Goal: Use online tool/utility: Utilize a website feature to perform a specific function

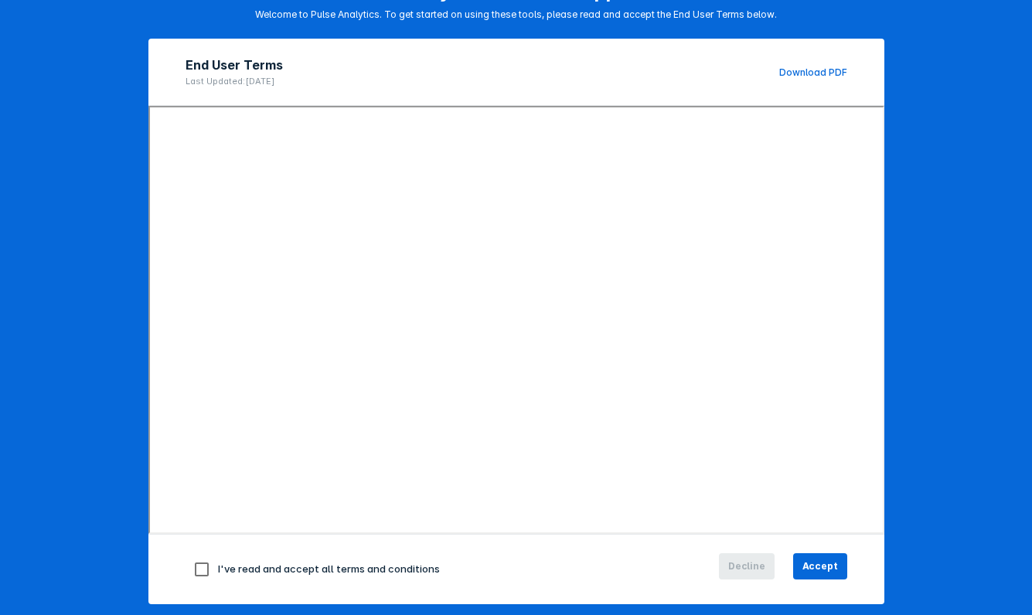
scroll to position [120, 0]
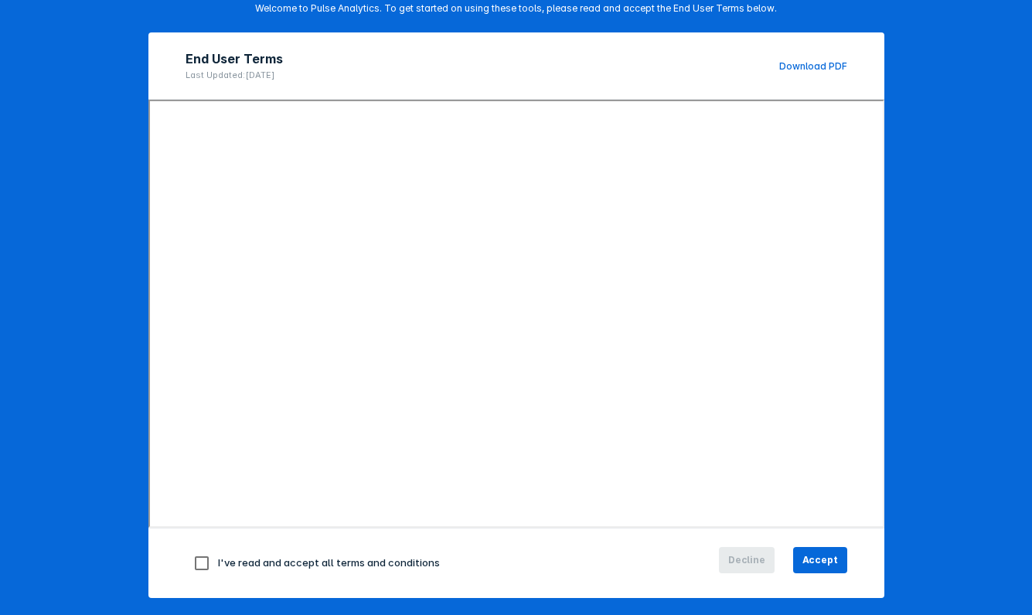
click at [199, 569] on input "checkbox" at bounding box center [202, 563] width 32 height 32
checkbox input "true"
click at [823, 566] on span "Accept" at bounding box center [820, 561] width 36 height 14
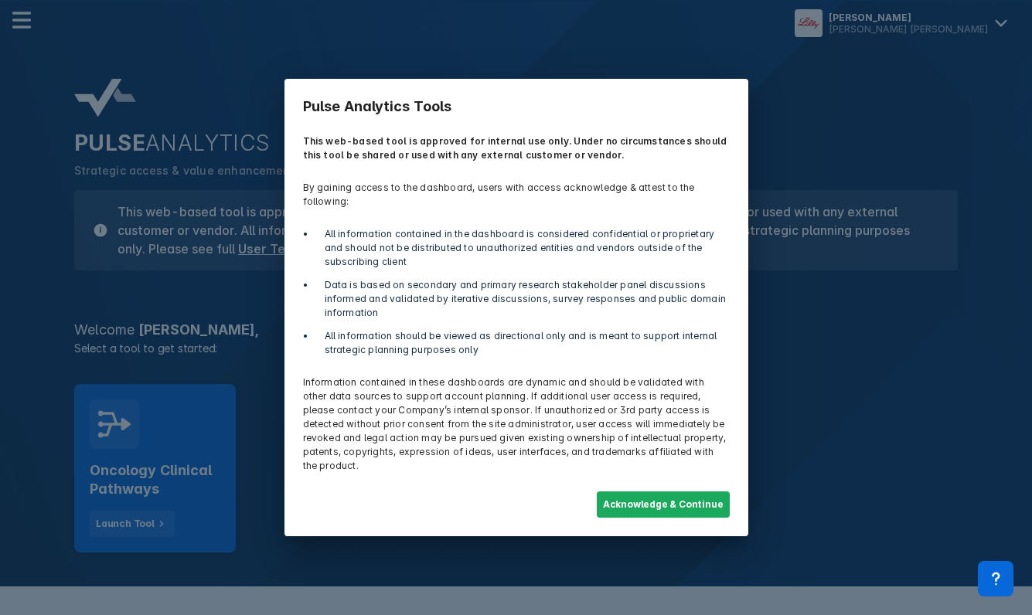
click at [710, 511] on div "Acknowledge & Continue" at bounding box center [516, 504] width 445 height 45
click at [709, 507] on button "Acknowledge & Continue" at bounding box center [663, 505] width 133 height 26
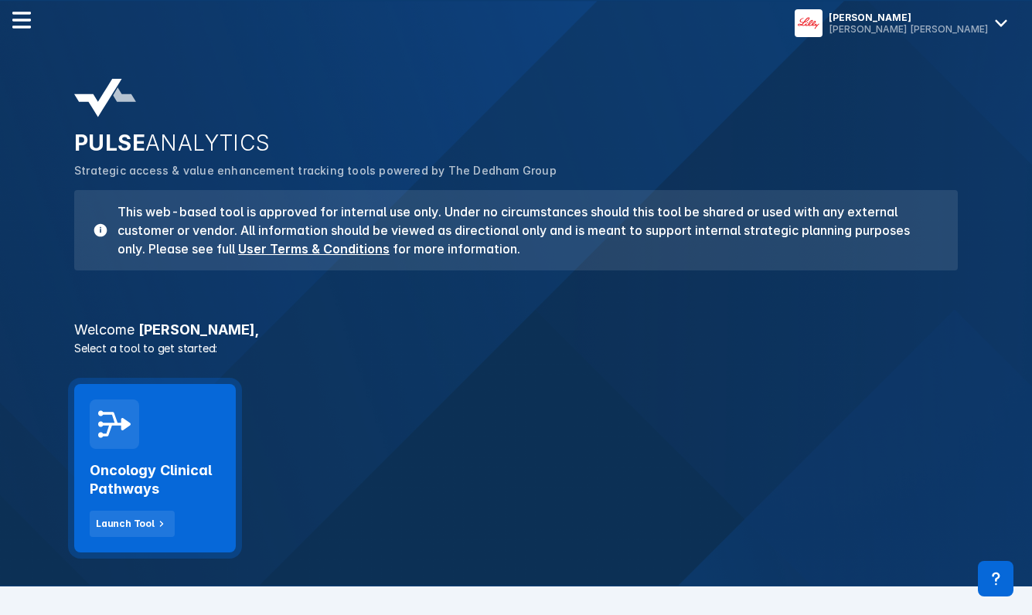
click at [109, 544] on div "Oncology Clinical Pathways Launch Tool" at bounding box center [155, 468] width 162 height 169
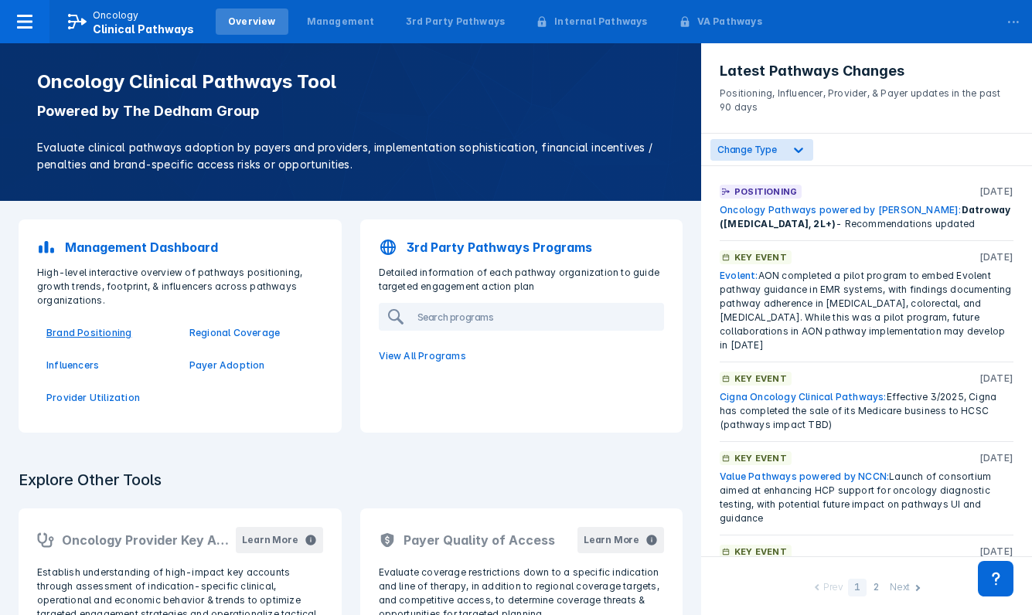
click at [96, 335] on p "Brand Positioning" at bounding box center [108, 333] width 124 height 14
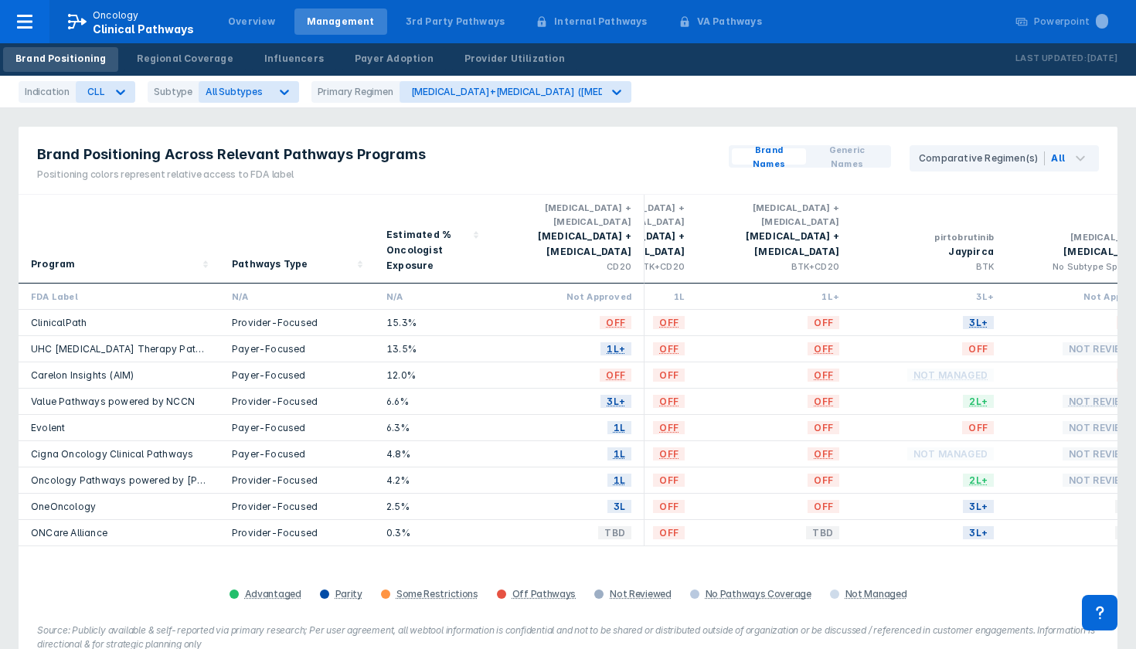
scroll to position [0, 1186]
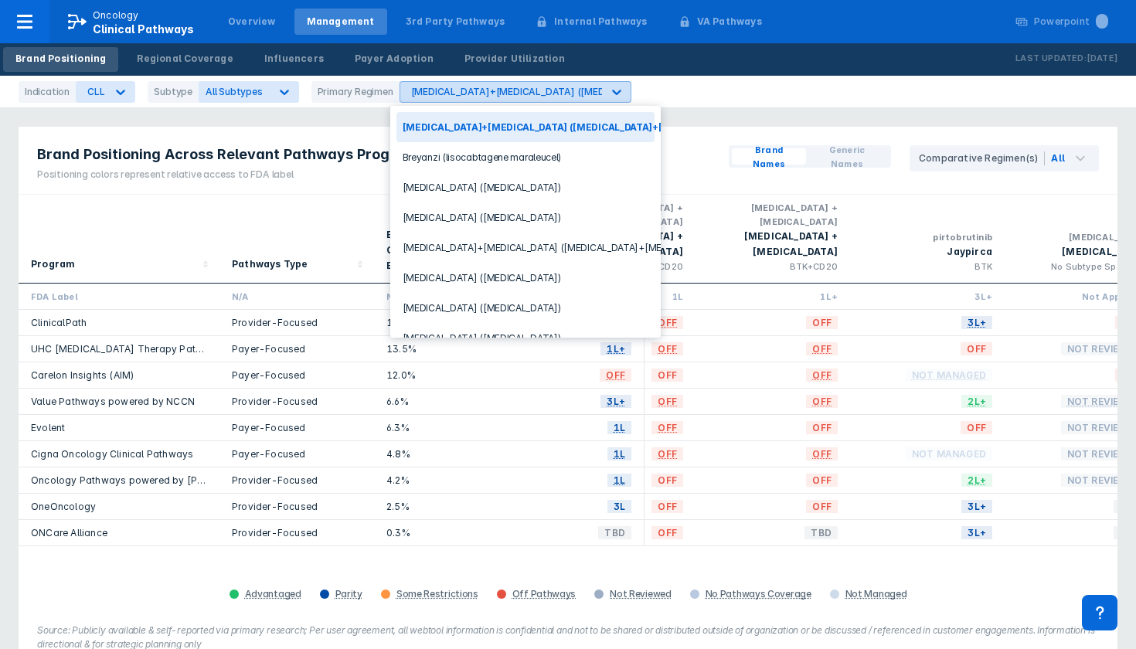
click at [562, 84] on div "[MEDICAL_DATA]+[MEDICAL_DATA] ([MEDICAL_DATA]+[MEDICAL_DATA])" at bounding box center [501, 92] width 202 height 20
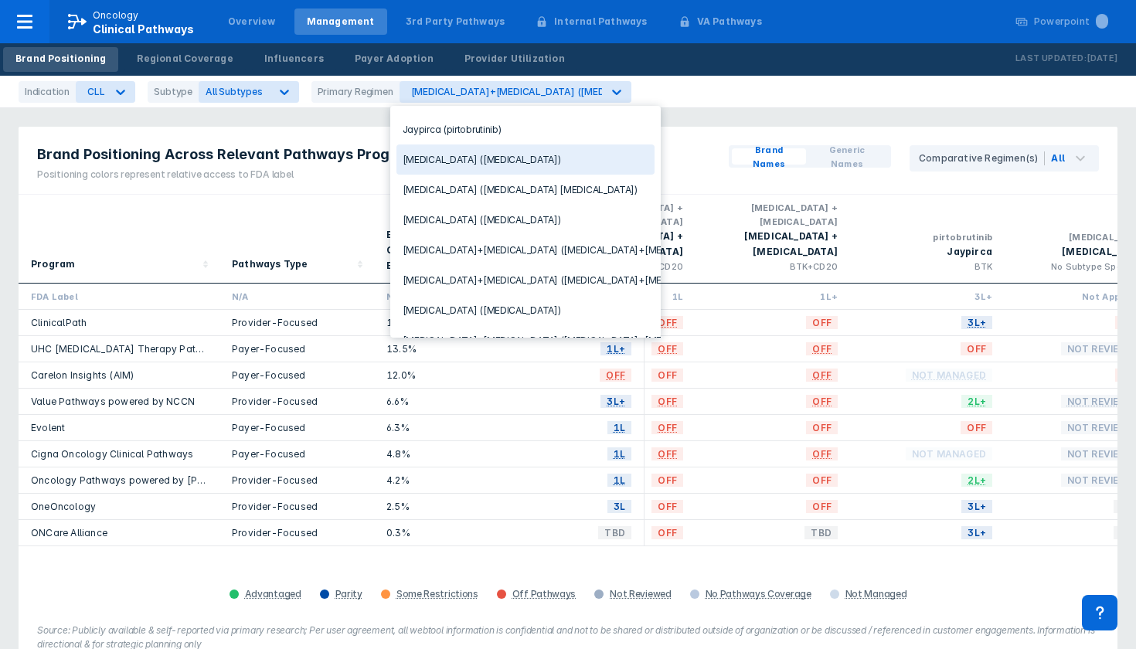
scroll to position [285, 0]
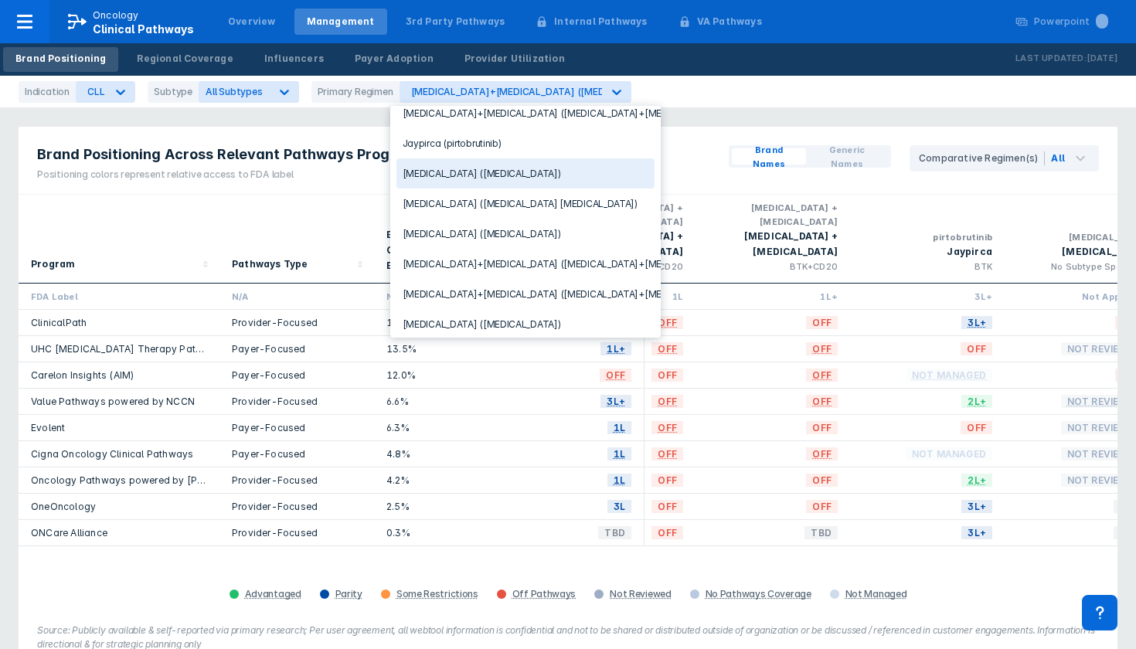
click at [468, 138] on div "Jaypirca (pirtobrutinib)" at bounding box center [526, 143] width 258 height 30
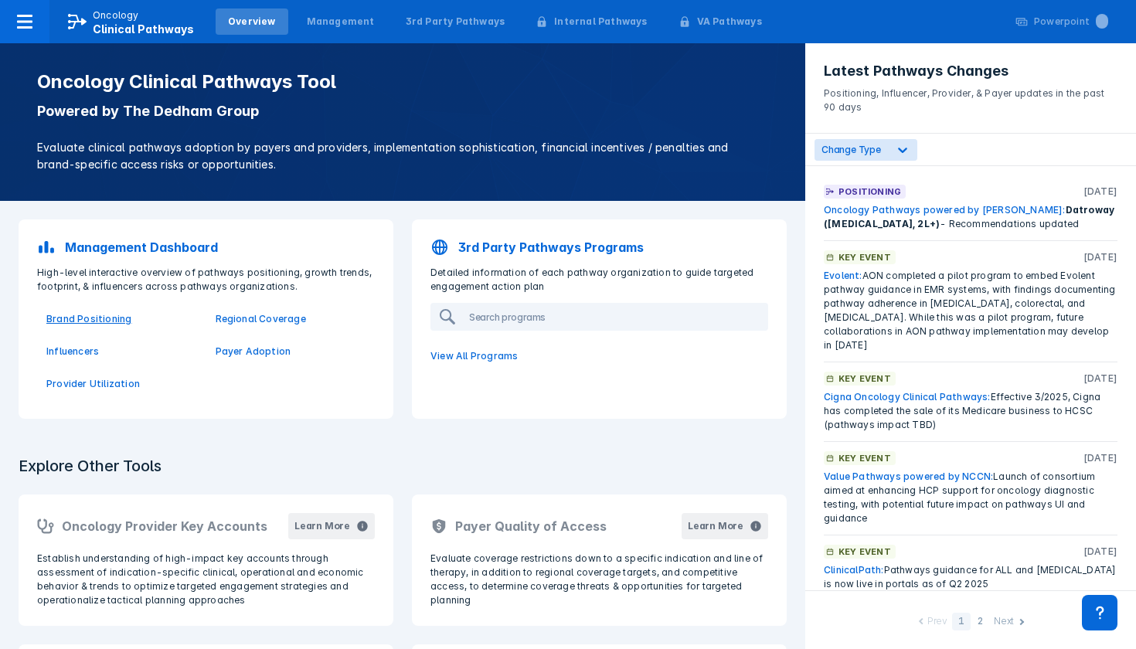
click at [101, 316] on p "Brand Positioning" at bounding box center [121, 319] width 151 height 14
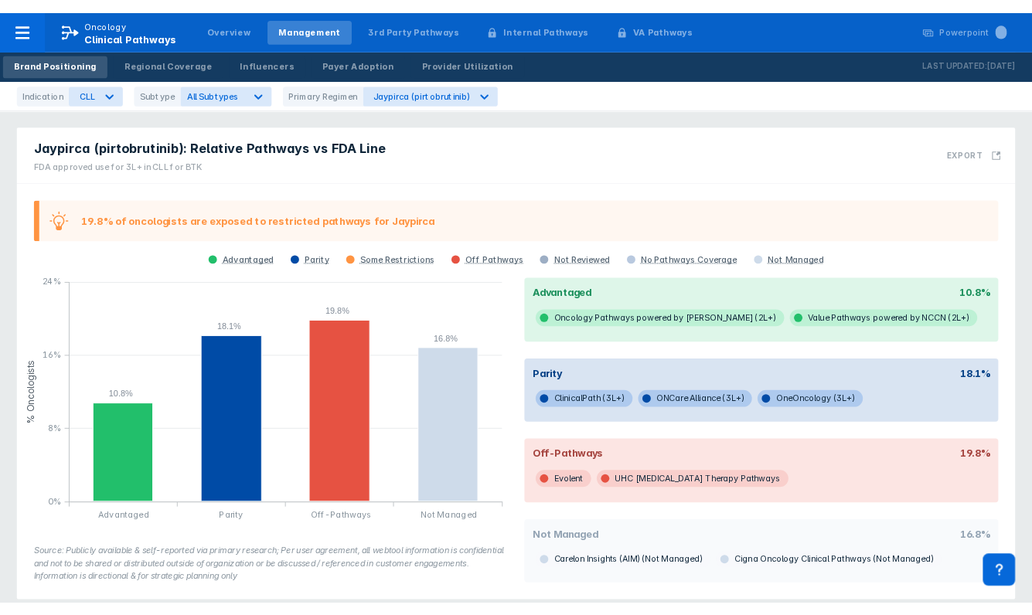
scroll to position [562, 0]
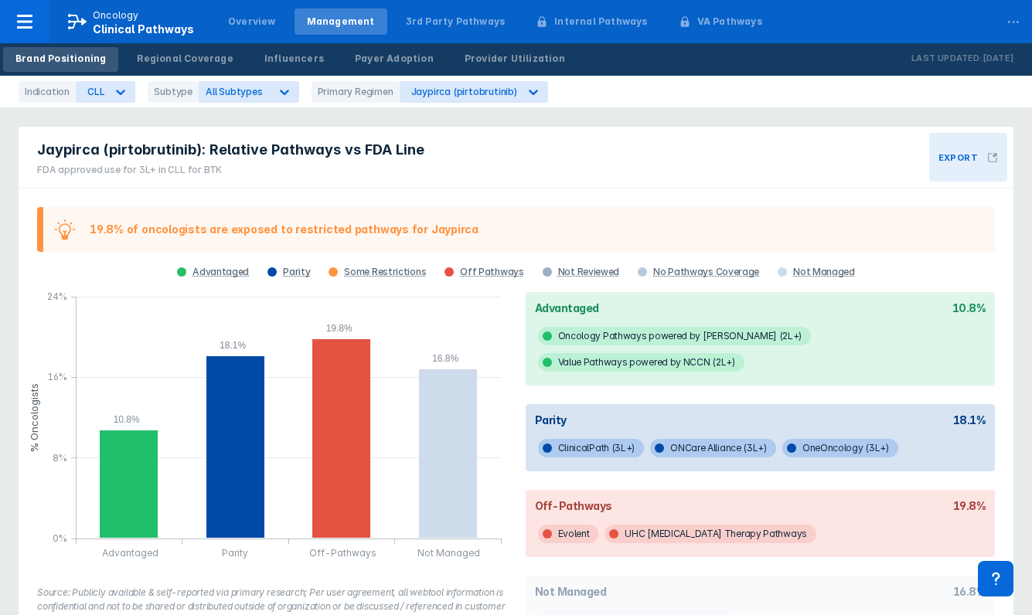
click at [979, 152] on button "Export" at bounding box center [968, 157] width 78 height 49
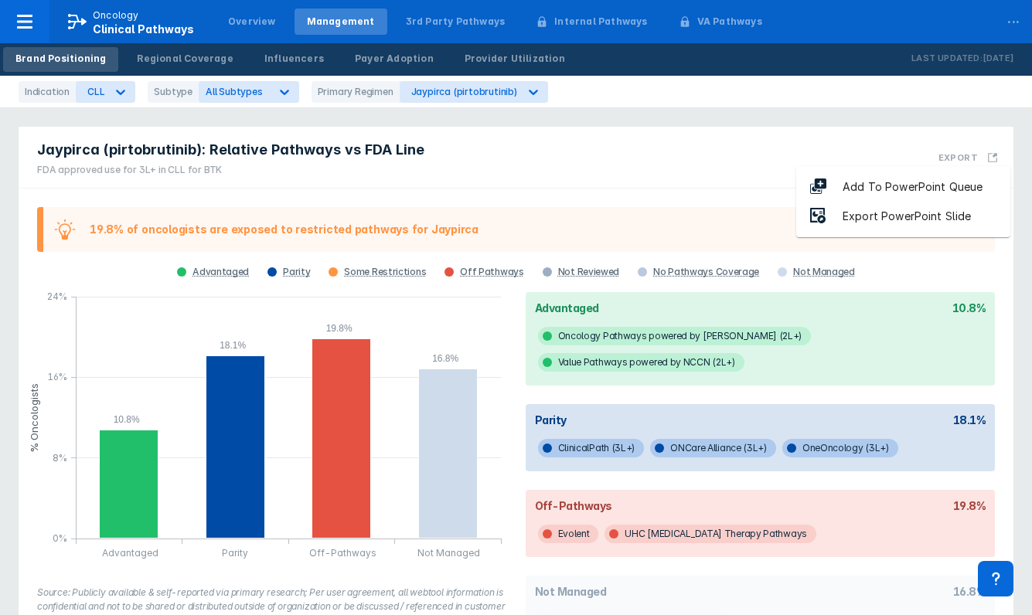
click at [833, 135] on div "Jaypirca (pirtobrutinib): Relative Pathways vs FDA Line FDA approved use for 3L…" at bounding box center [516, 158] width 995 height 62
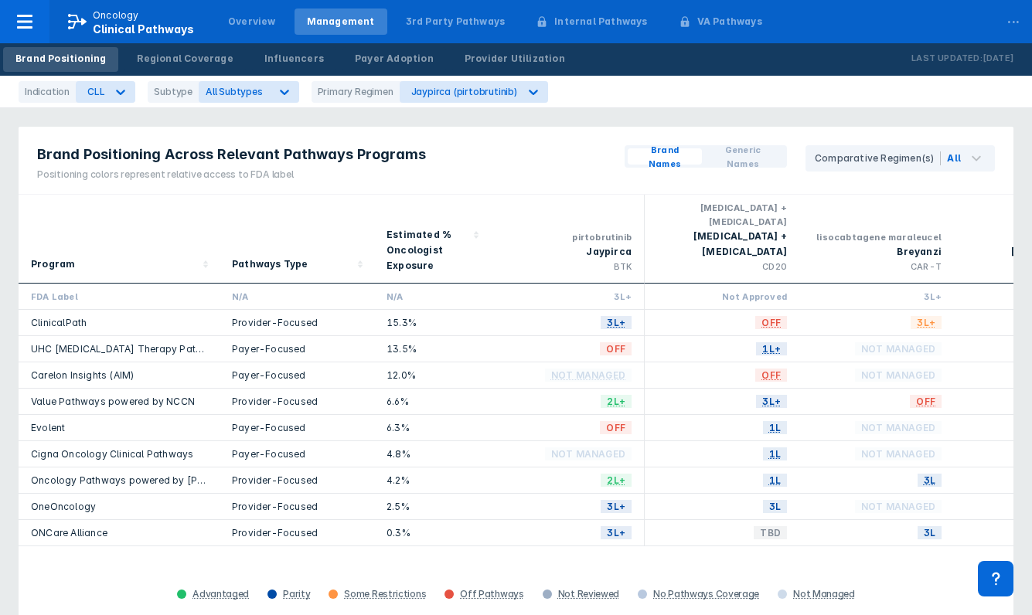
scroll to position [0, 0]
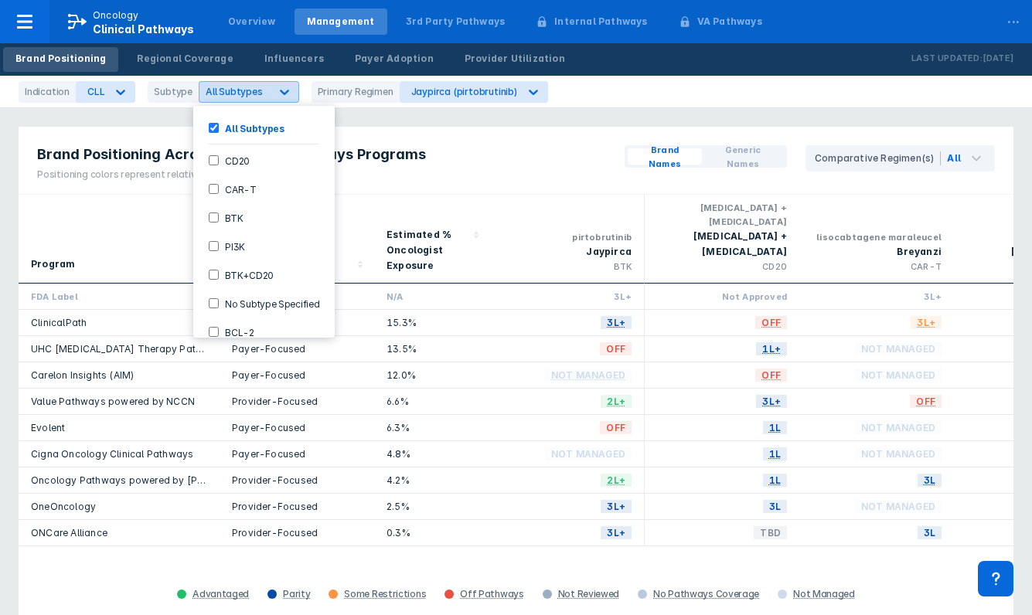
click at [271, 90] on div at bounding box center [285, 92] width 28 height 28
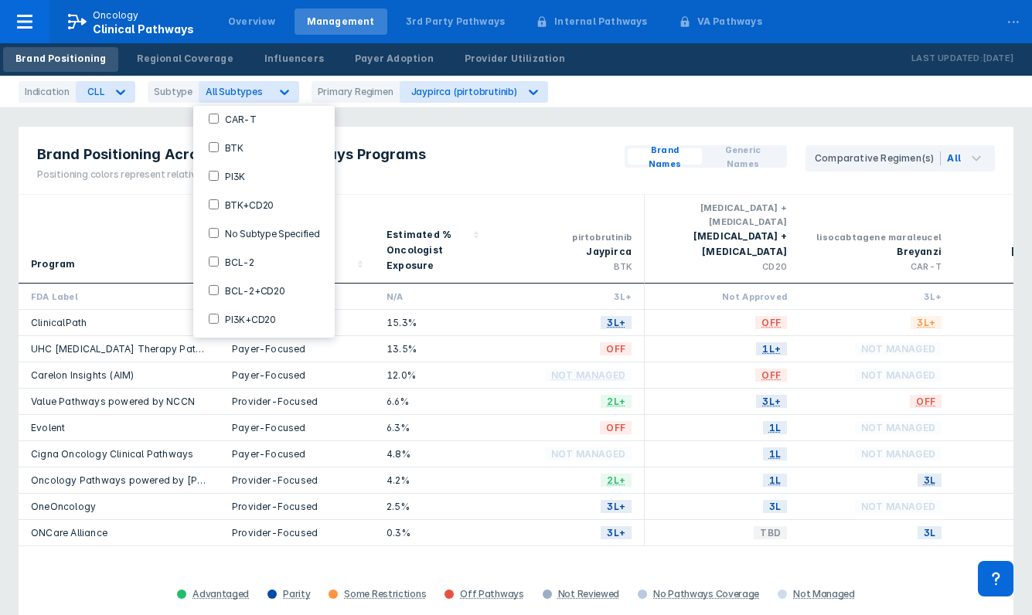
scroll to position [70, 0]
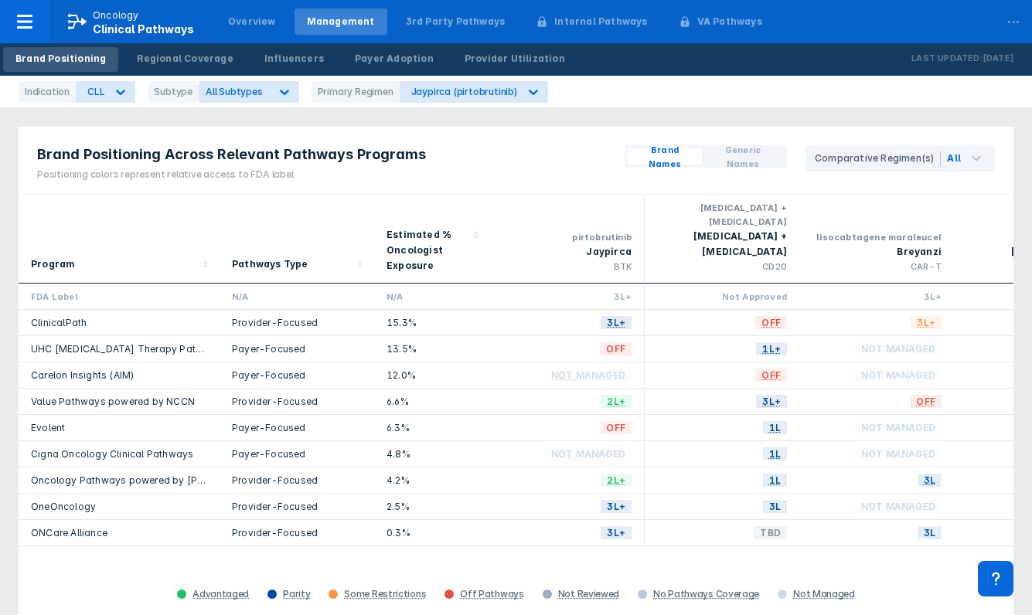
click at [485, 156] on div "Brand Positioning Across Relevant Pathways Programs Positioning colors represen…" at bounding box center [516, 161] width 995 height 68
click at [972, 162] on icon at bounding box center [976, 158] width 19 height 19
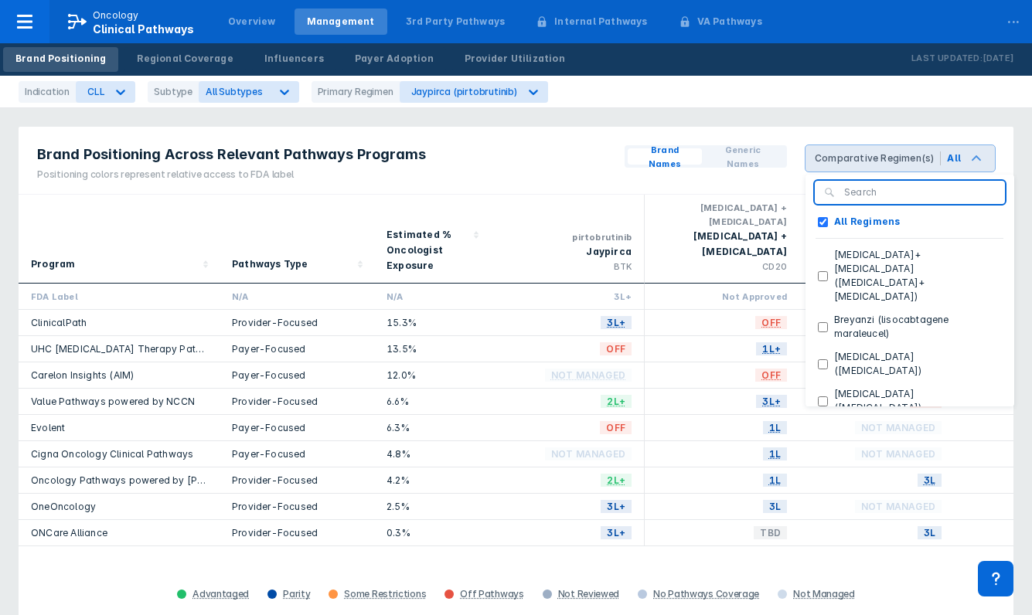
click at [972, 163] on icon at bounding box center [976, 158] width 19 height 19
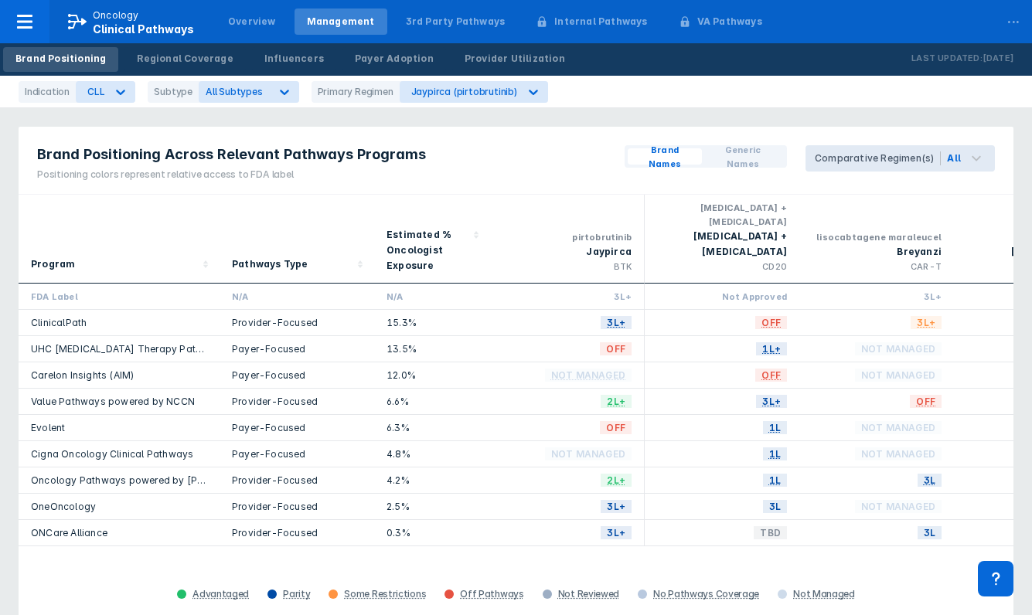
drag, startPoint x: 996, startPoint y: 92, endPoint x: 996, endPoint y: 116, distance: 24.0
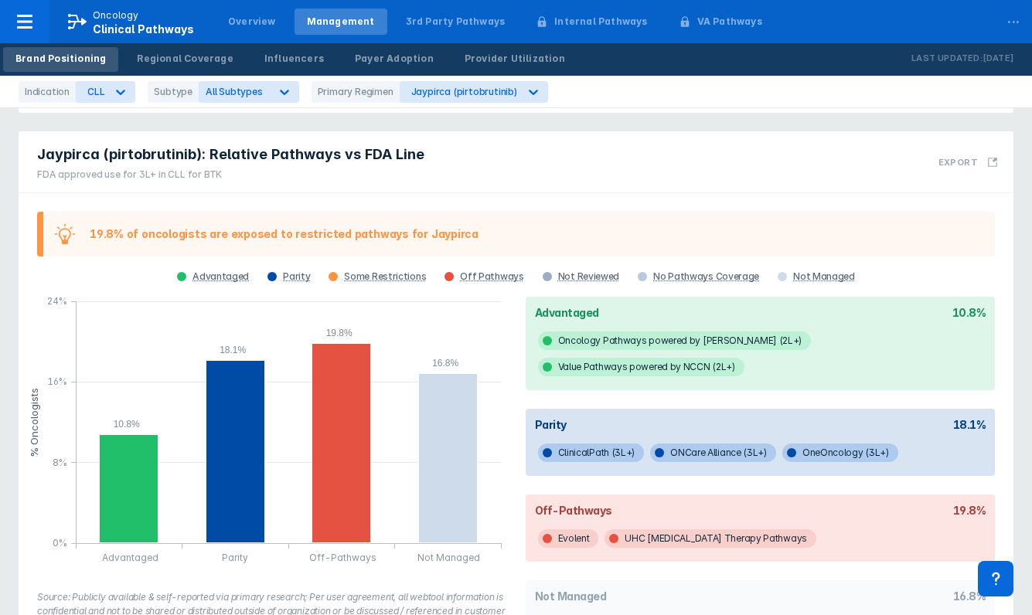
scroll to position [564, 0]
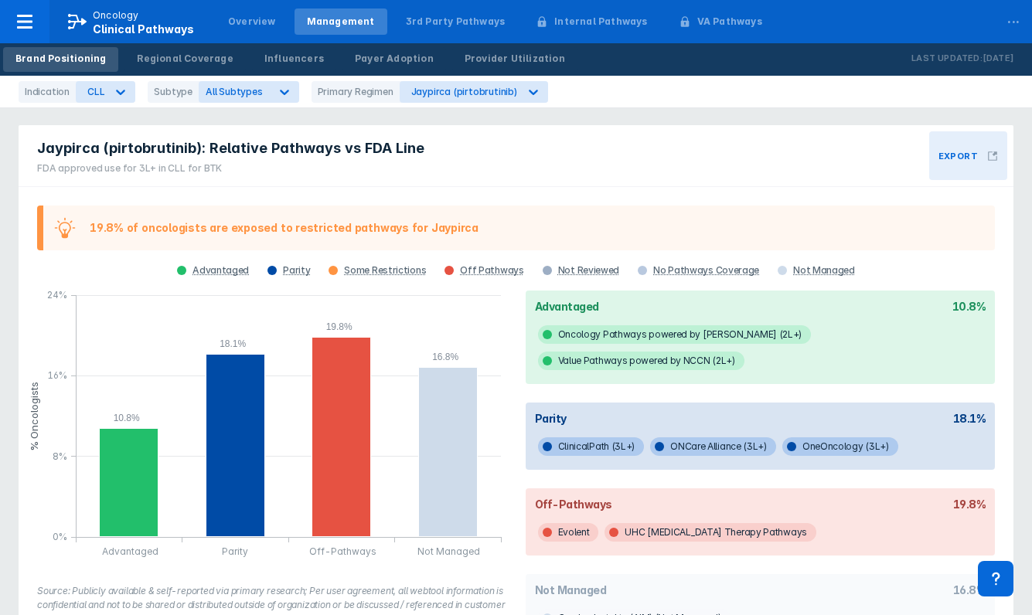
click at [959, 151] on h3 "Export" at bounding box center [958, 156] width 39 height 11
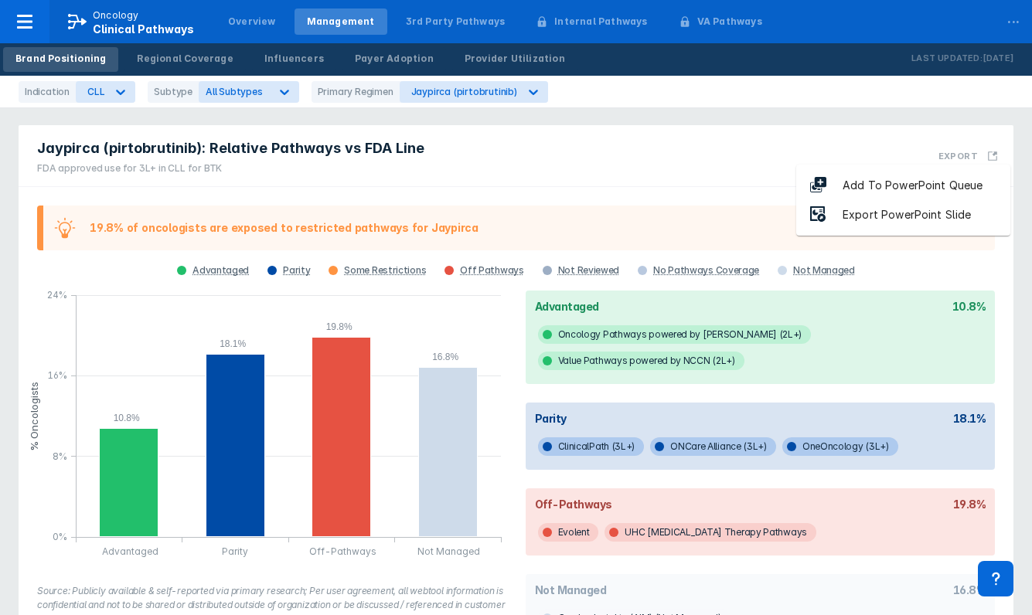
click at [696, 159] on div "Jaypirca (pirtobrutinib): Relative Pathways vs FDA Line FDA approved use for 3L…" at bounding box center [516, 156] width 995 height 62
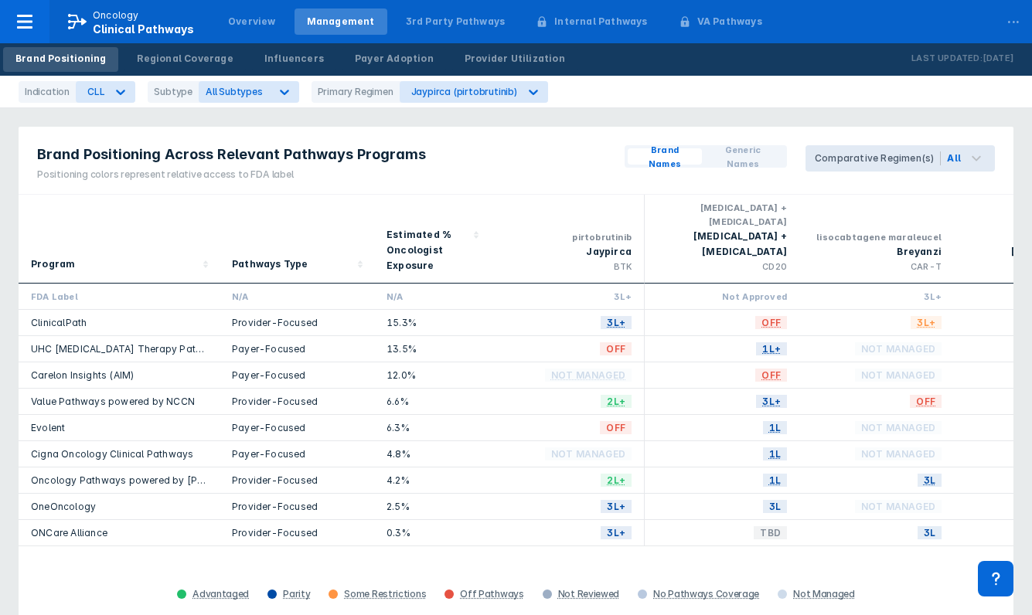
scroll to position [0, 0]
